Goal: Task Accomplishment & Management: Manage account settings

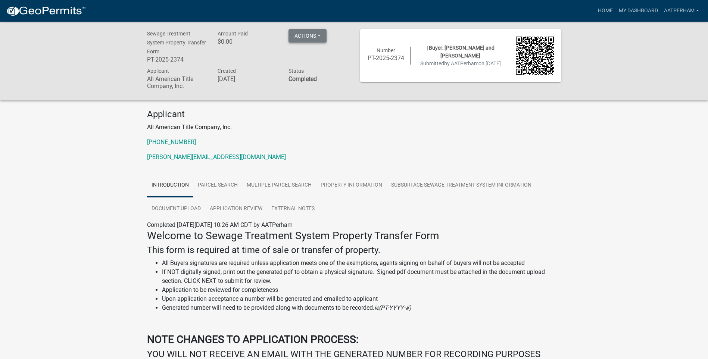
click at [300, 33] on button "Actions" at bounding box center [308, 35] width 38 height 13
click at [308, 58] on link "Printer Friendly" at bounding box center [319, 55] width 60 height 18
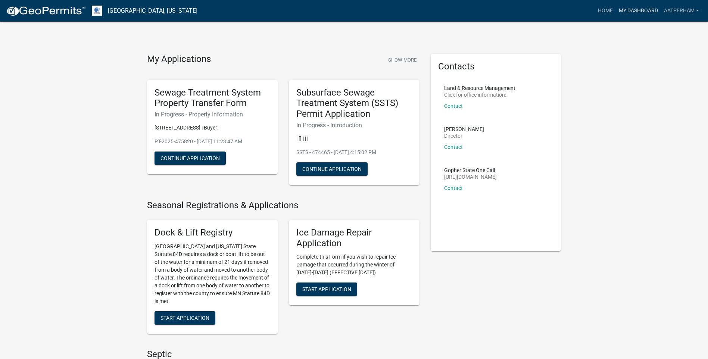
click at [647, 8] on link "My Dashboard" at bounding box center [638, 11] width 45 height 14
